Goal: Browse casually

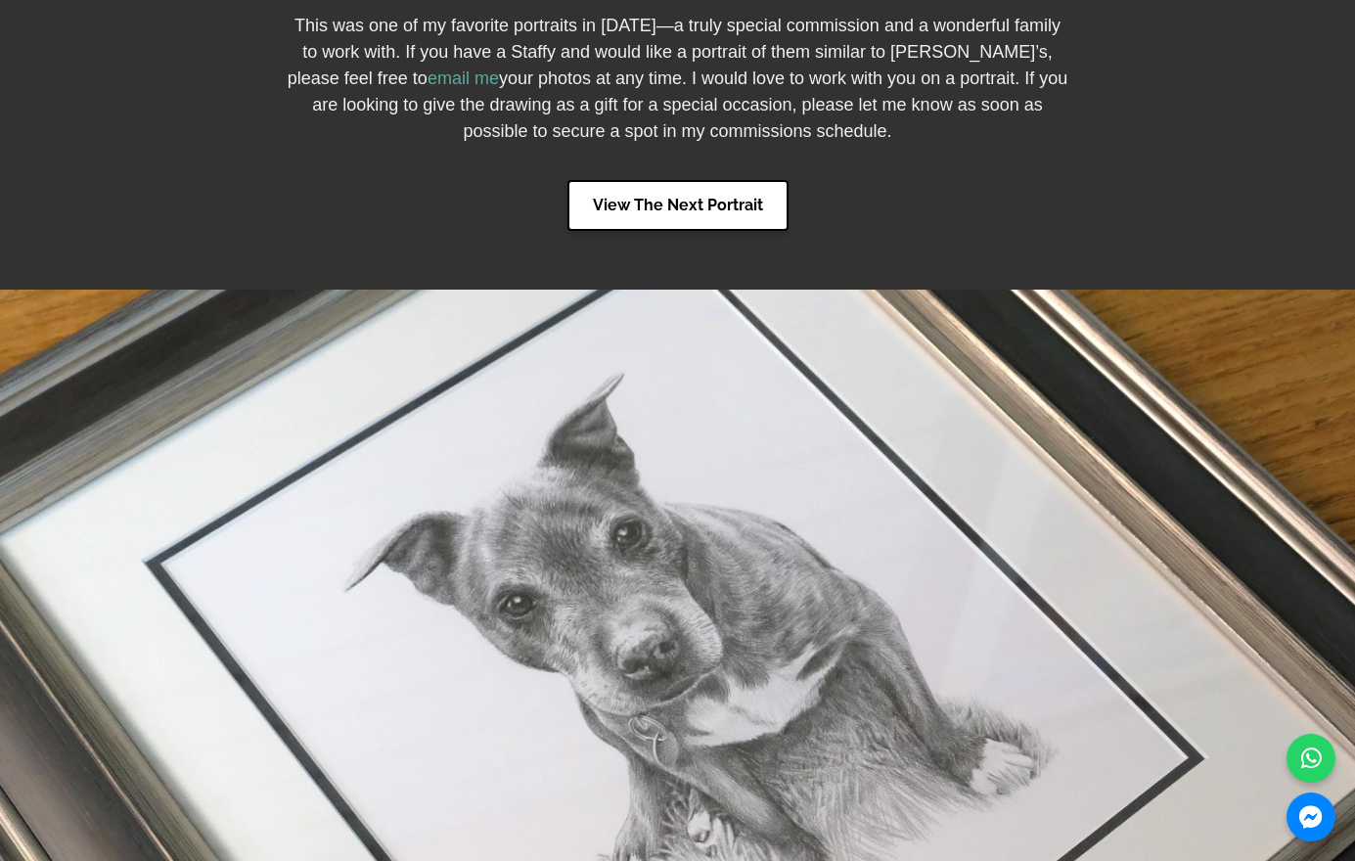
scroll to position [7046, 0]
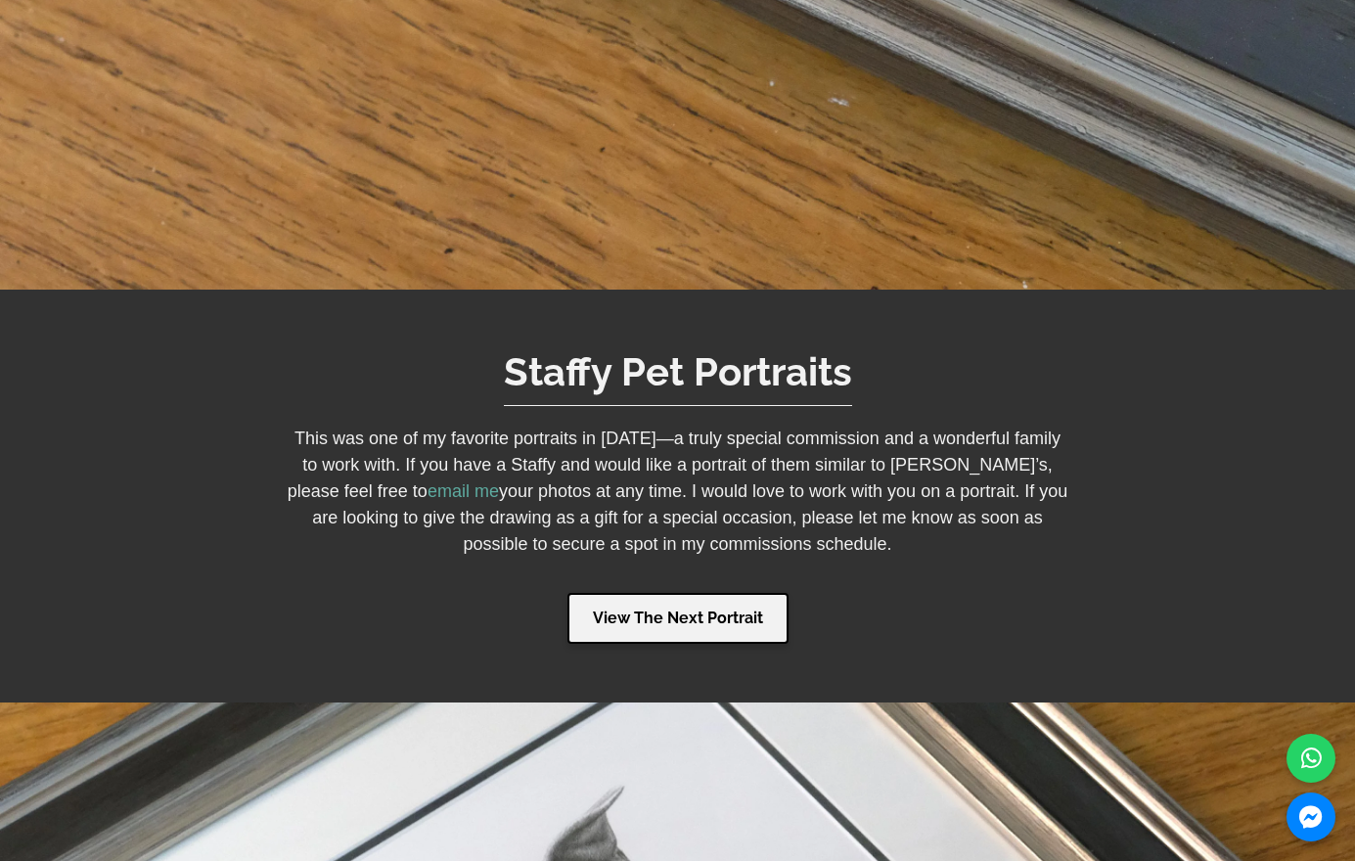
click at [690, 594] on link "View The Next Portrait" at bounding box center [678, 618] width 221 height 51
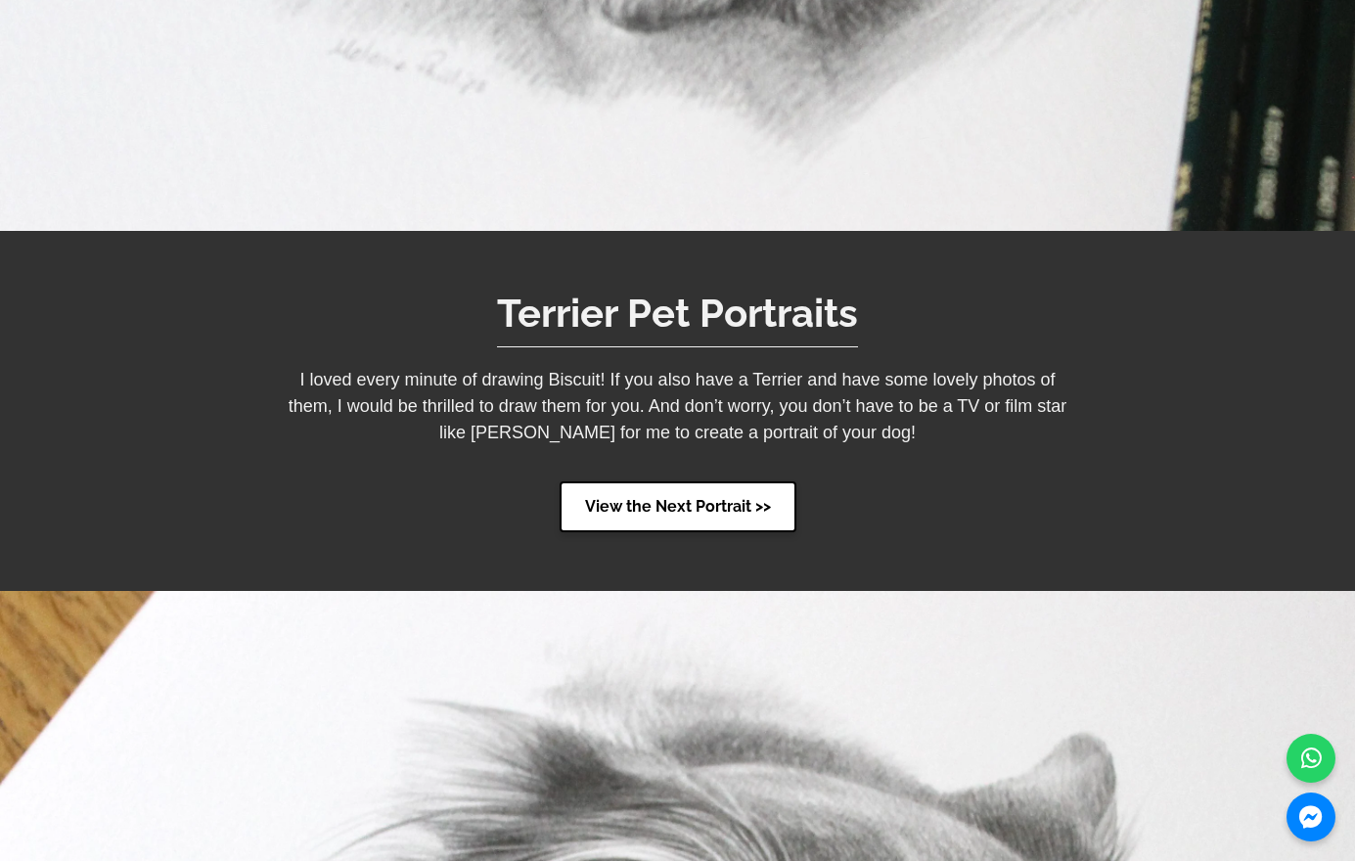
scroll to position [2349, 0]
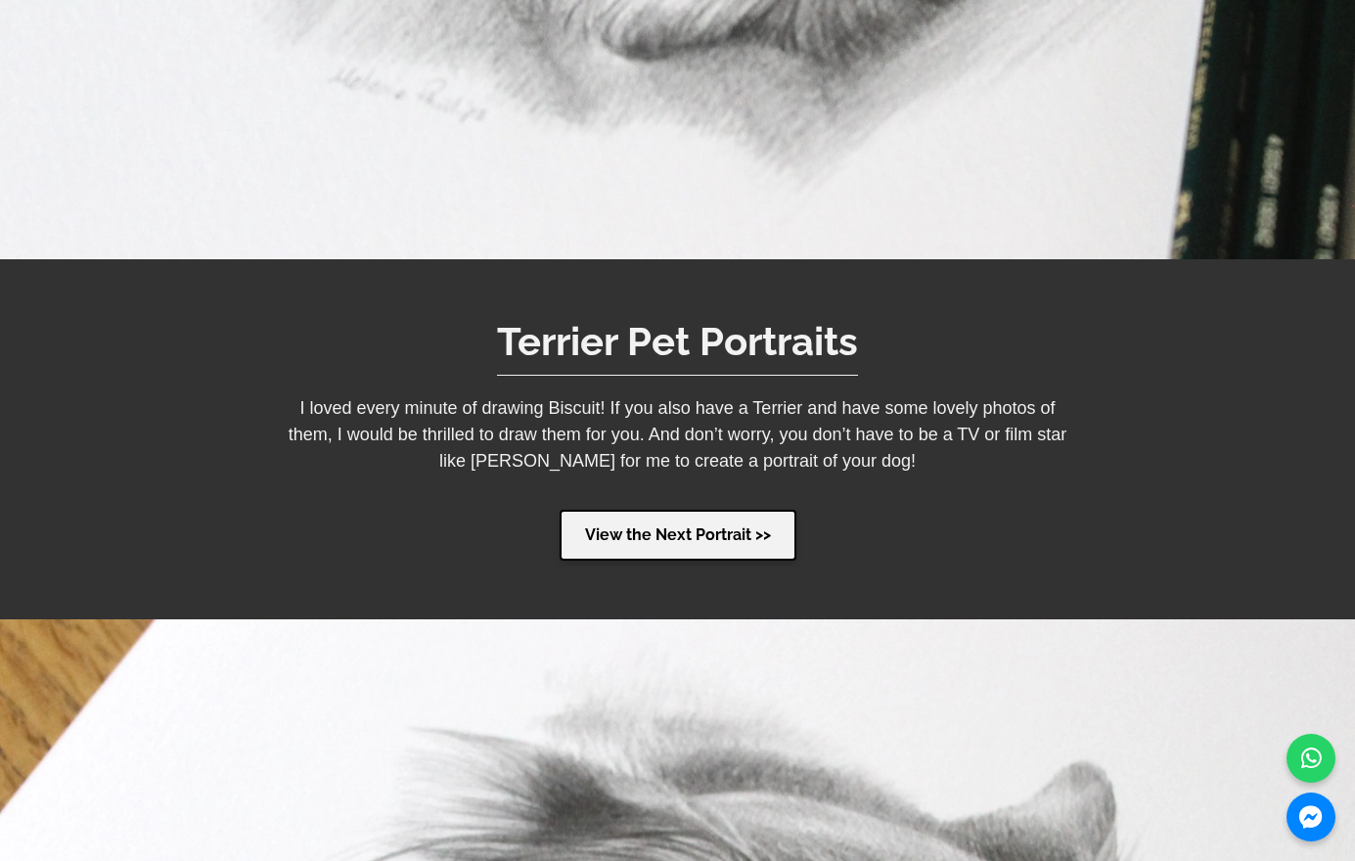
click at [680, 539] on link "View the Next Portrait >>" at bounding box center [678, 535] width 237 height 51
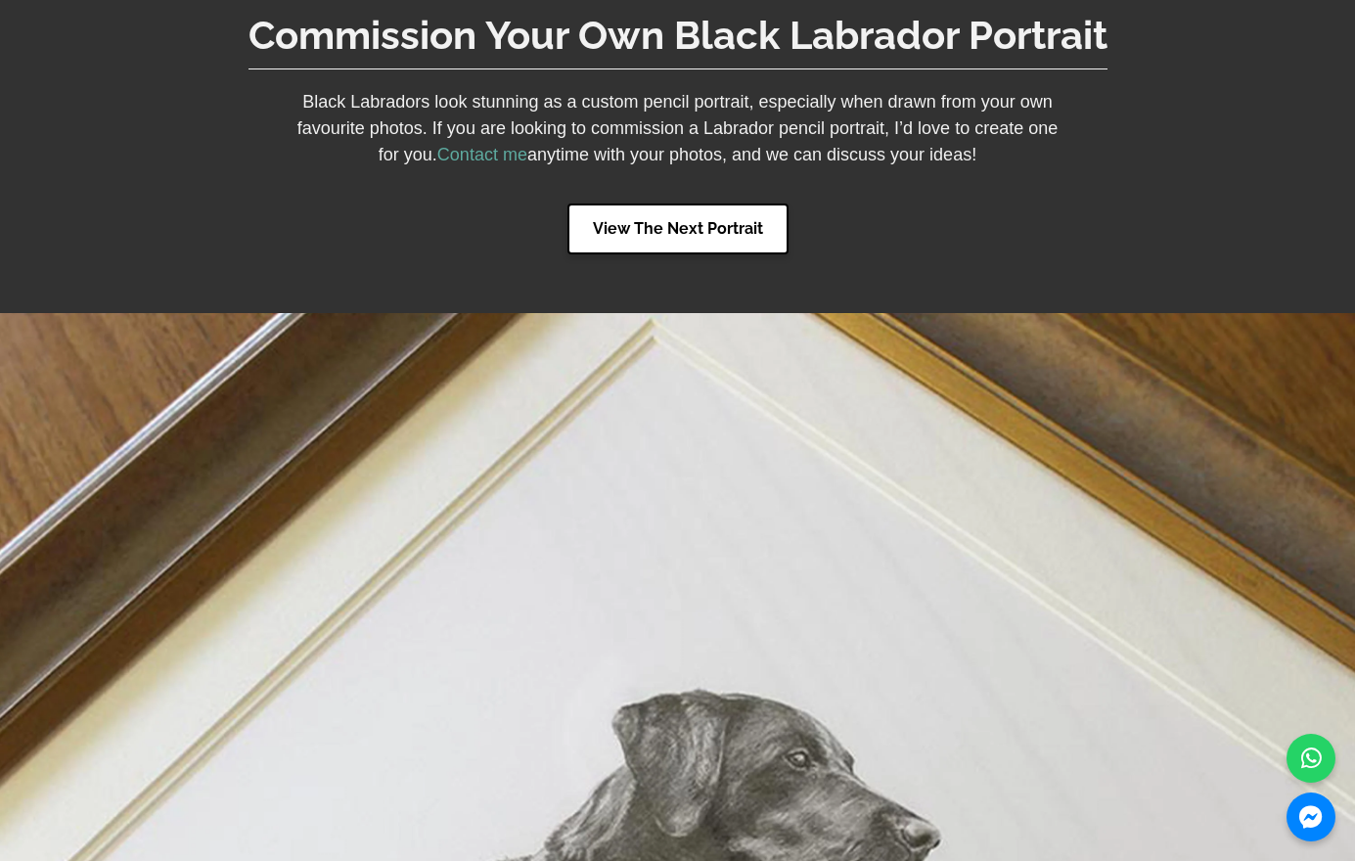
scroll to position [6752, 0]
